Goal: Task Accomplishment & Management: Use online tool/utility

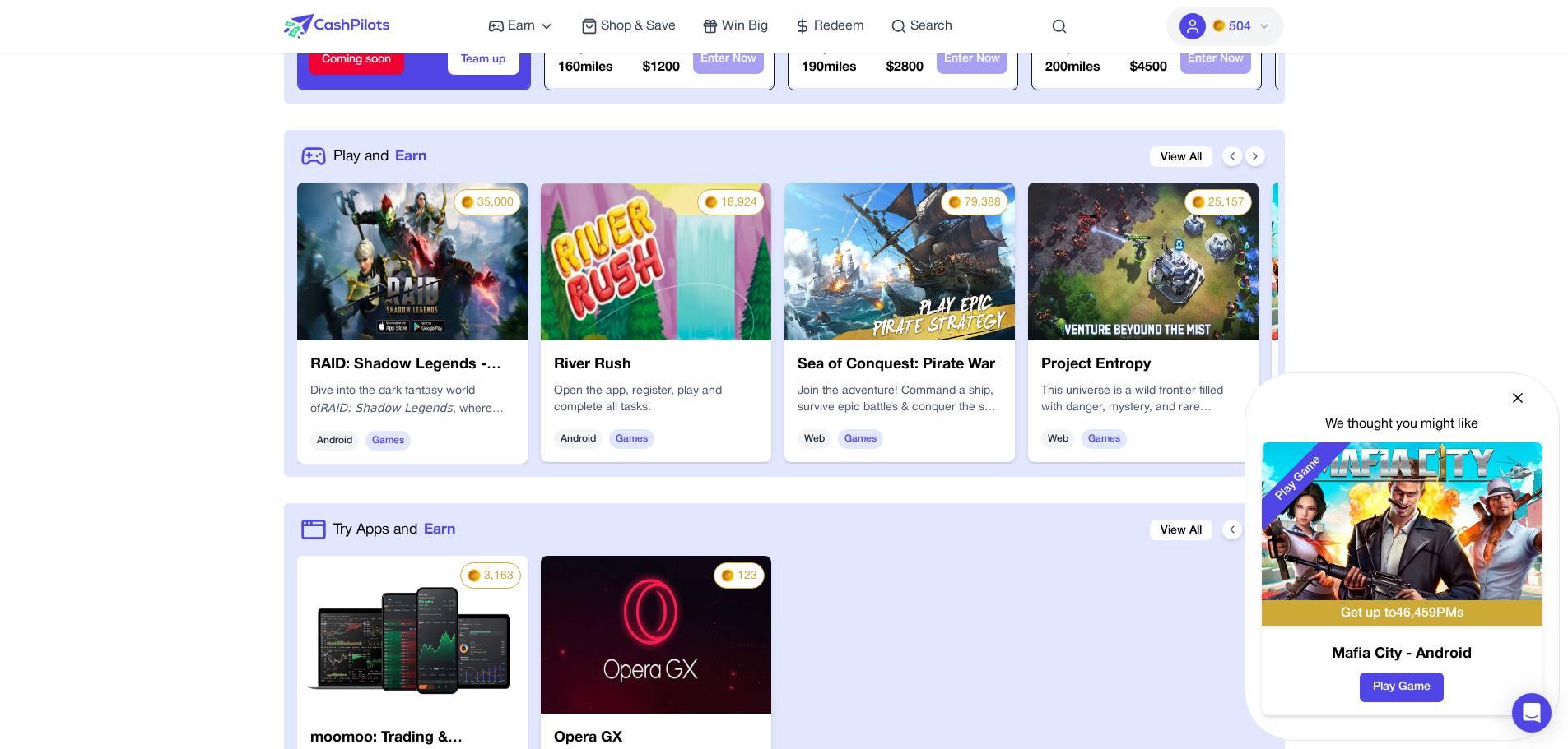
scroll to position [3583, 0]
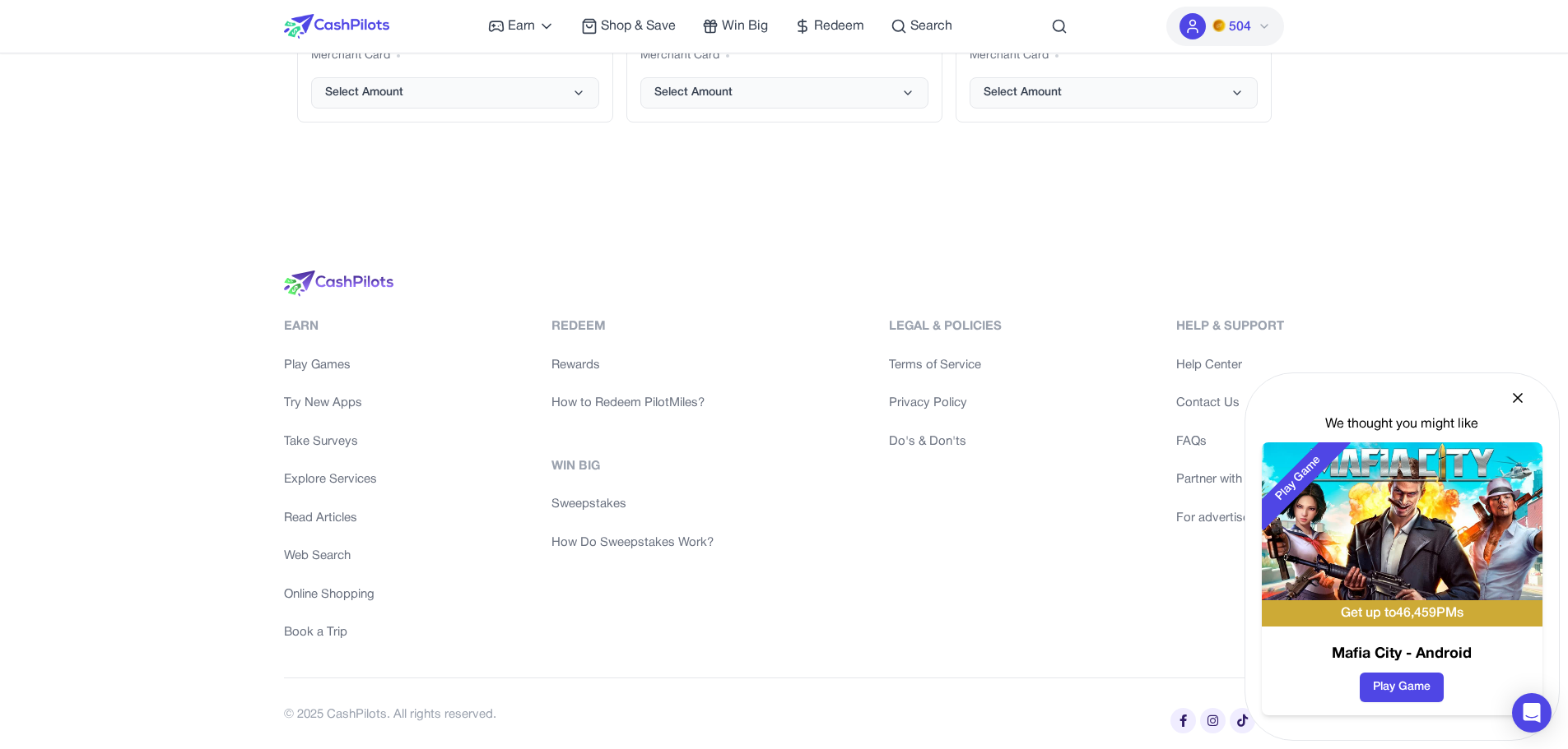
click at [1521, 391] on icon at bounding box center [1517, 398] width 16 height 16
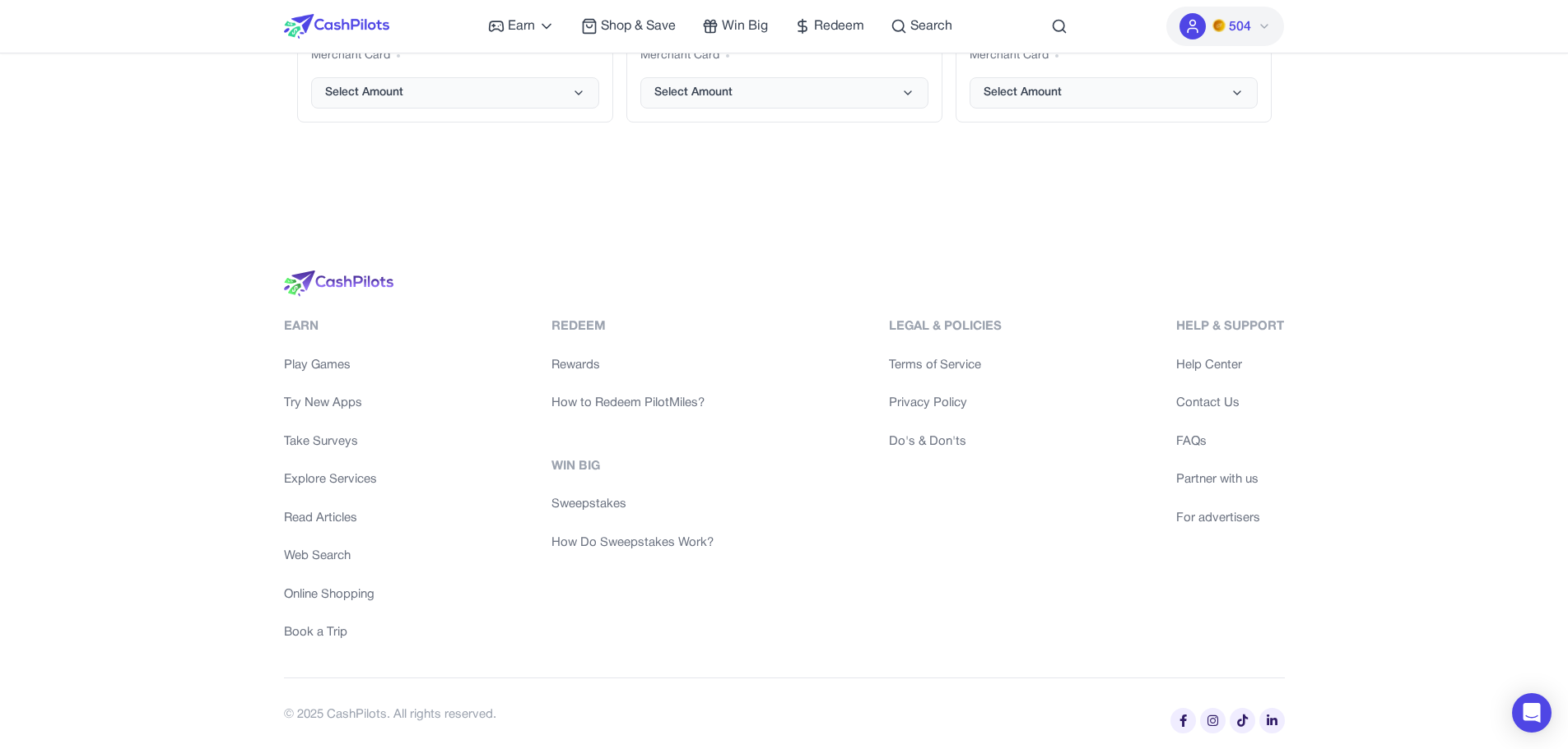
click at [350, 360] on link "Play Games" at bounding box center [330, 366] width 93 height 19
click at [333, 403] on link "Try New Apps" at bounding box center [330, 404] width 93 height 19
click at [323, 444] on link "Take Surveys" at bounding box center [330, 442] width 93 height 19
click at [321, 479] on link "Explore Services" at bounding box center [330, 480] width 93 height 19
click at [324, 517] on link "Read Articles" at bounding box center [330, 518] width 93 height 19
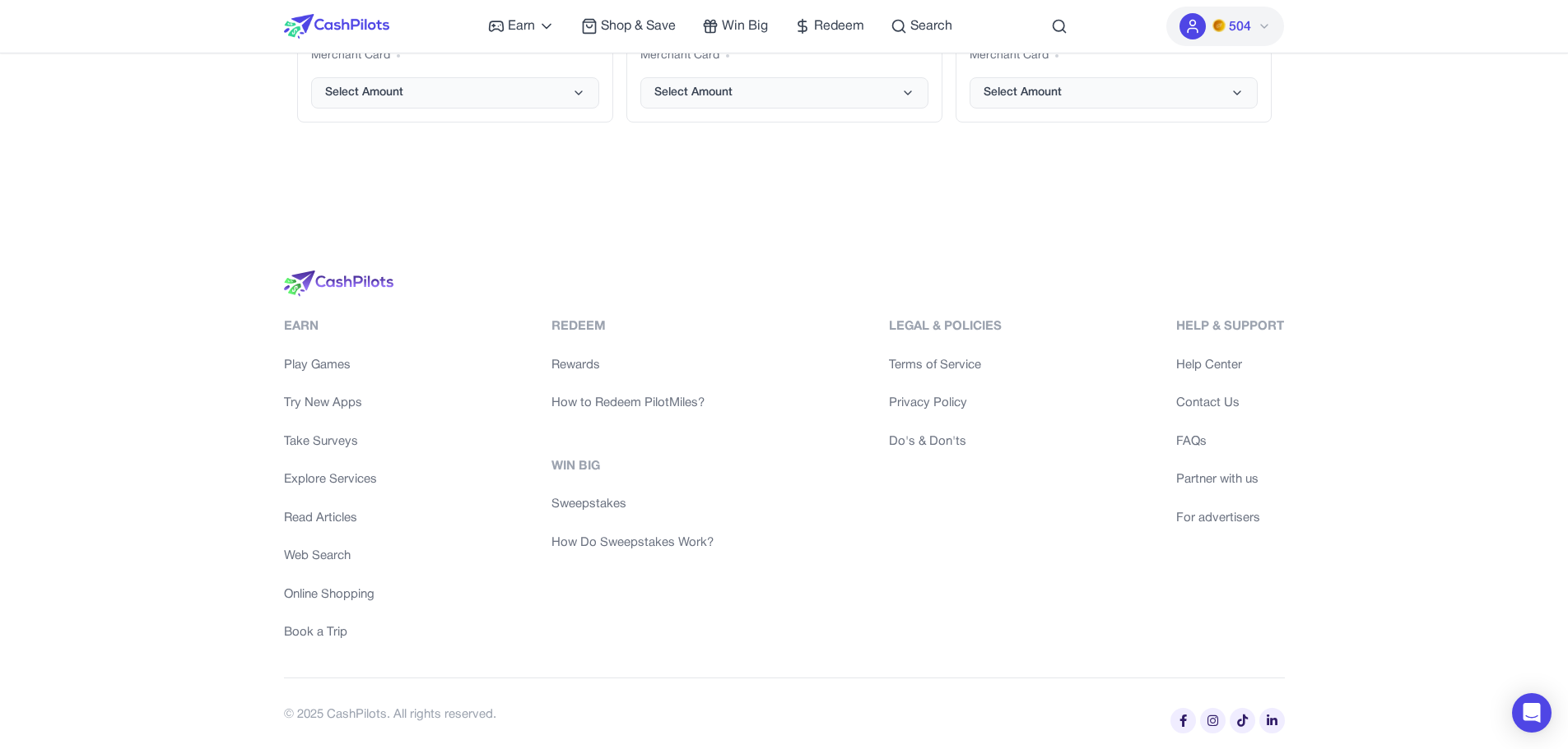
click at [315, 557] on link "Web Search" at bounding box center [330, 557] width 93 height 19
click at [315, 601] on link "Online Shopping" at bounding box center [330, 596] width 93 height 19
click at [314, 627] on link "Book a Trip" at bounding box center [330, 633] width 93 height 19
click at [586, 357] on link "Rewards" at bounding box center [632, 366] width 162 height 19
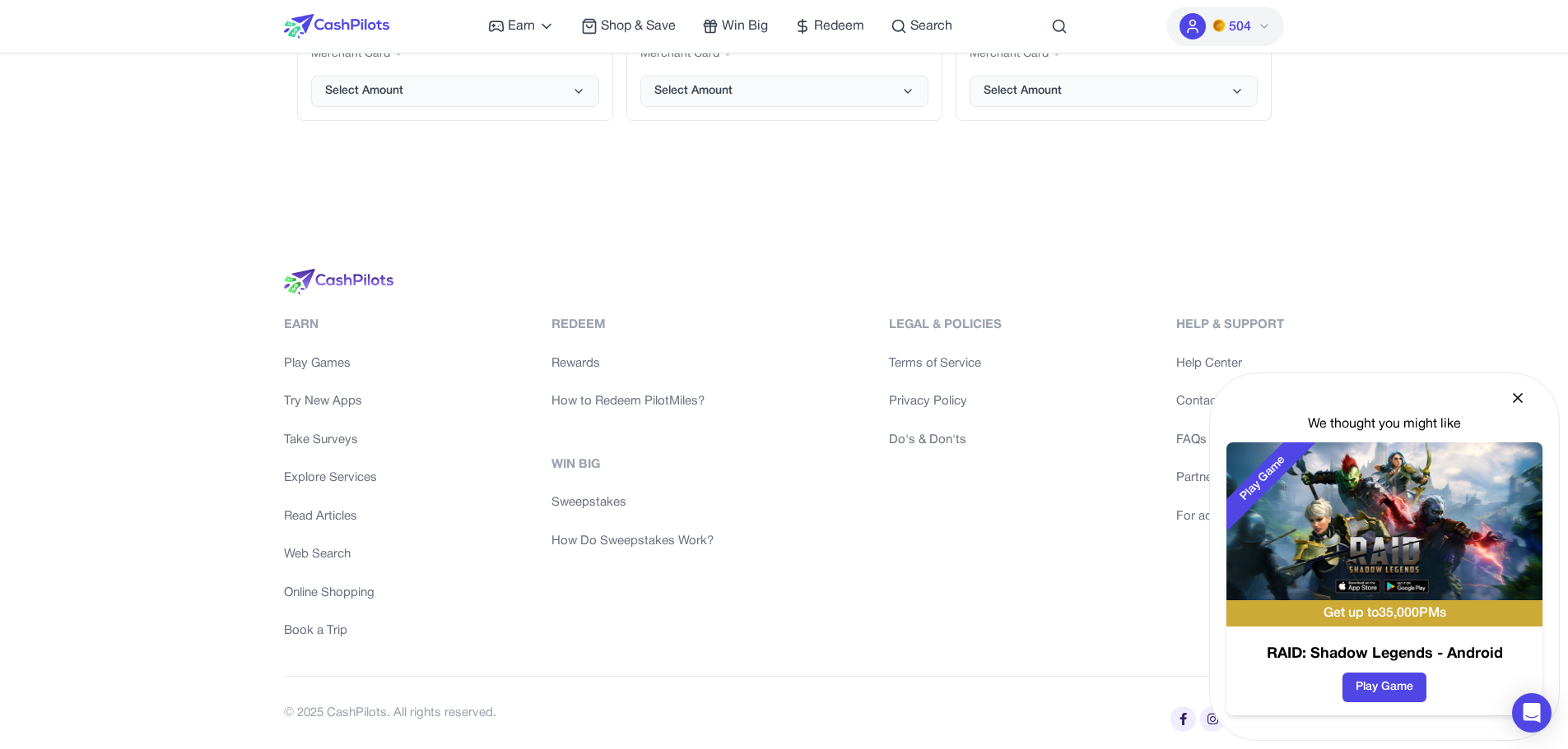
scroll to position [3492, 0]
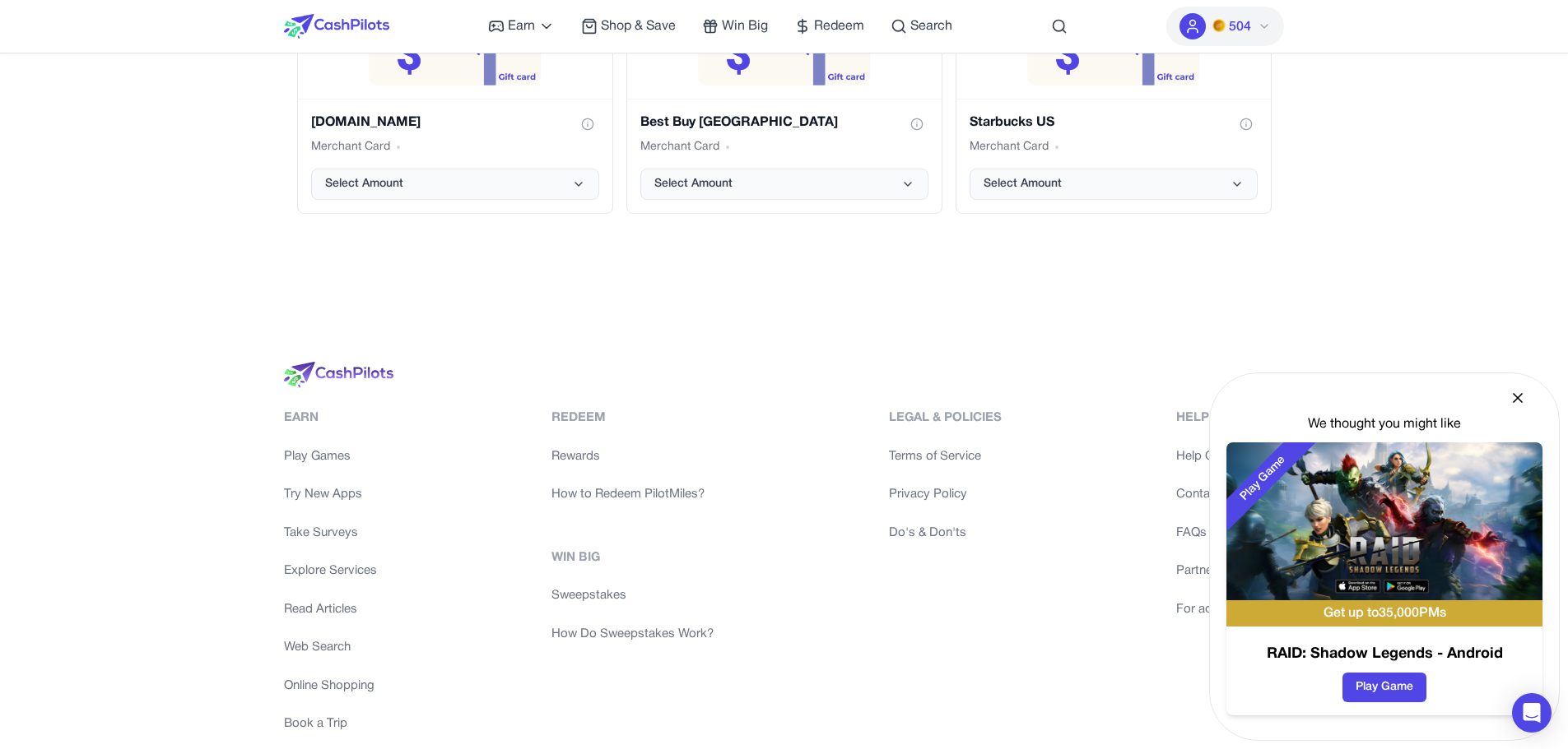
click at [1523, 404] on icon at bounding box center [1517, 398] width 16 height 16
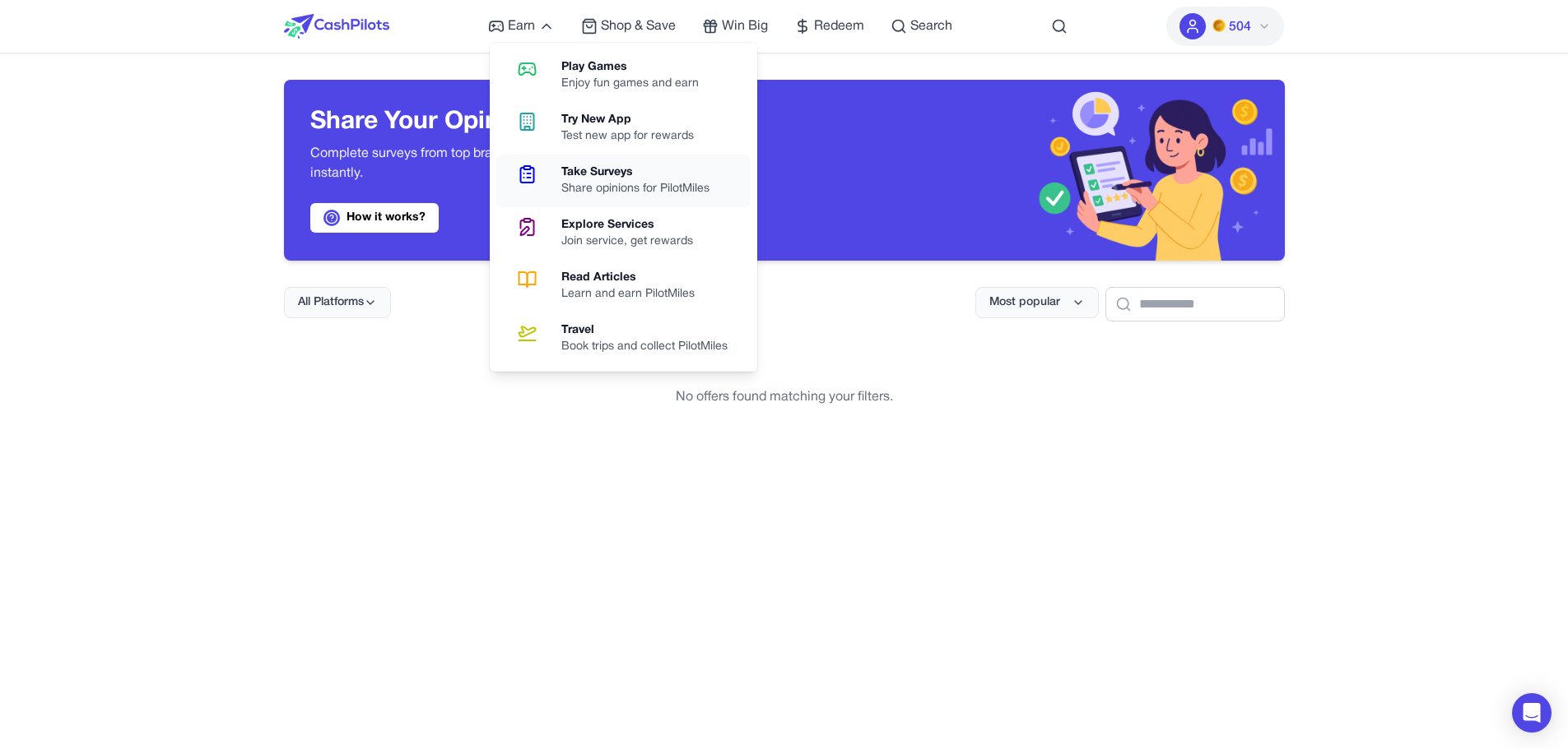
click at [583, 180] on div "Take Surveys" at bounding box center [642, 173] width 161 height 16
